Goal: Task Accomplishment & Management: Manage account settings

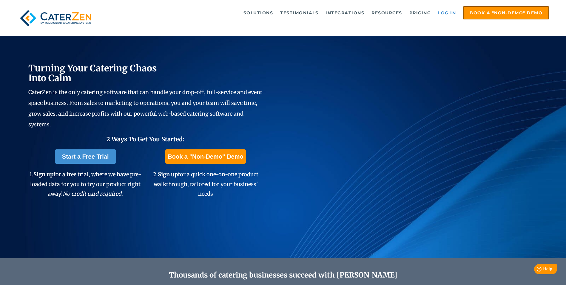
click at [446, 10] on link "Log in" at bounding box center [447, 13] width 24 height 12
click at [443, 16] on link "Log in" at bounding box center [447, 13] width 24 height 12
click at [446, 13] on link "Log in" at bounding box center [447, 13] width 24 height 12
